Goal: Information Seeking & Learning: Understand process/instructions

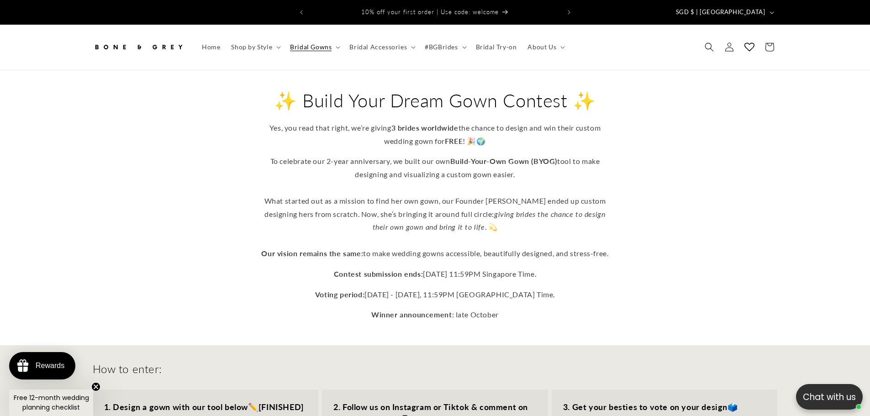
click at [769, 137] on div "✨ Build Your Dream Gown Contest ✨ Yes, you read that right, we’re giving 3 brid…" at bounding box center [435, 205] width 730 height 233
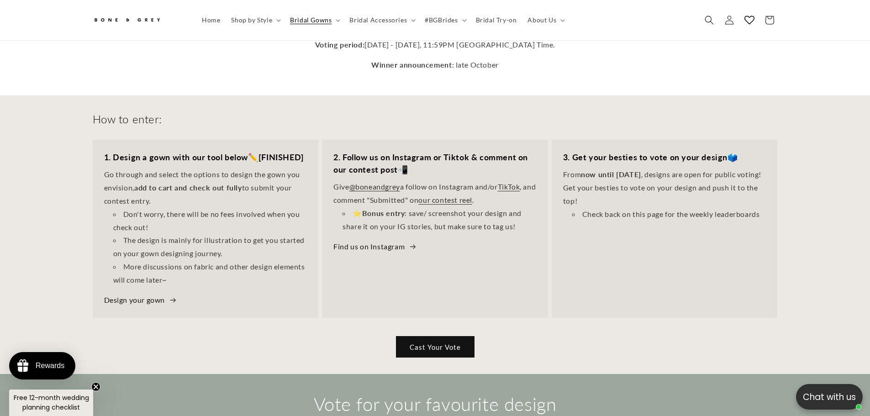
scroll to position [243, 0]
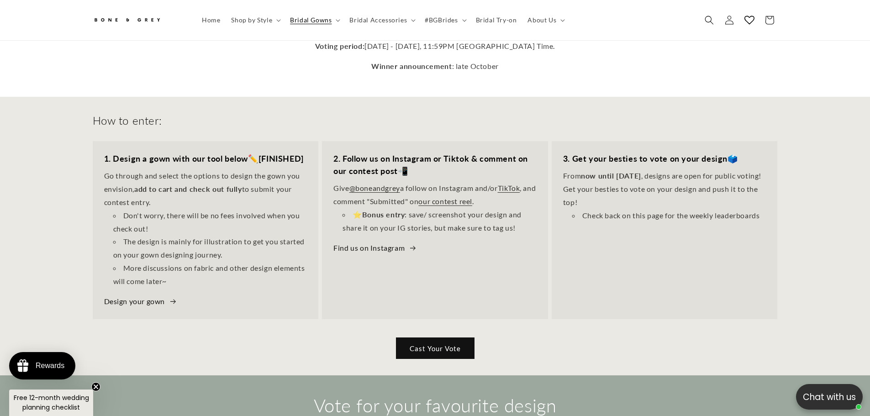
click at [719, 209] on li "Check back on this page for the weekly leaderboards" at bounding box center [669, 215] width 194 height 13
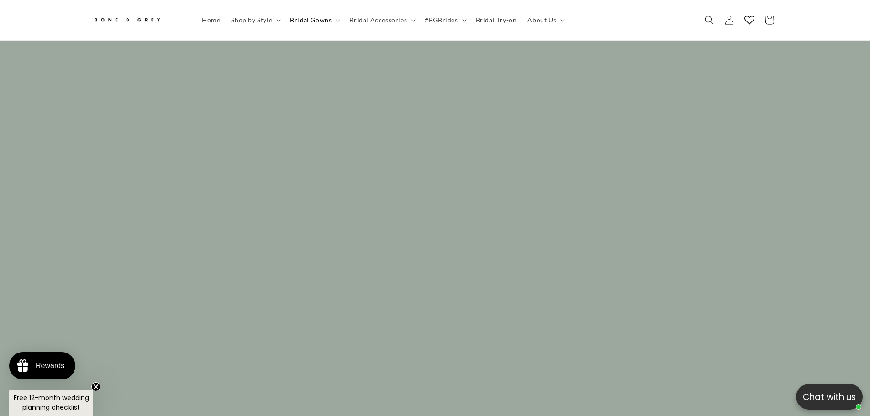
scroll to position [0, 502]
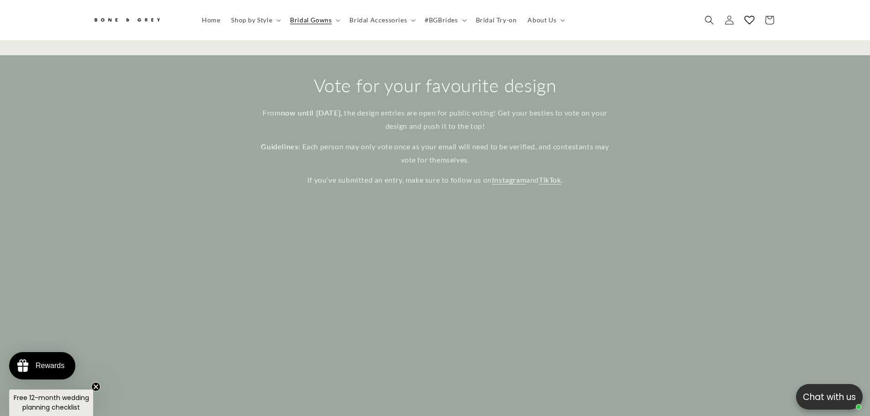
scroll to position [543, 0]
